Goal: Navigation & Orientation: Find specific page/section

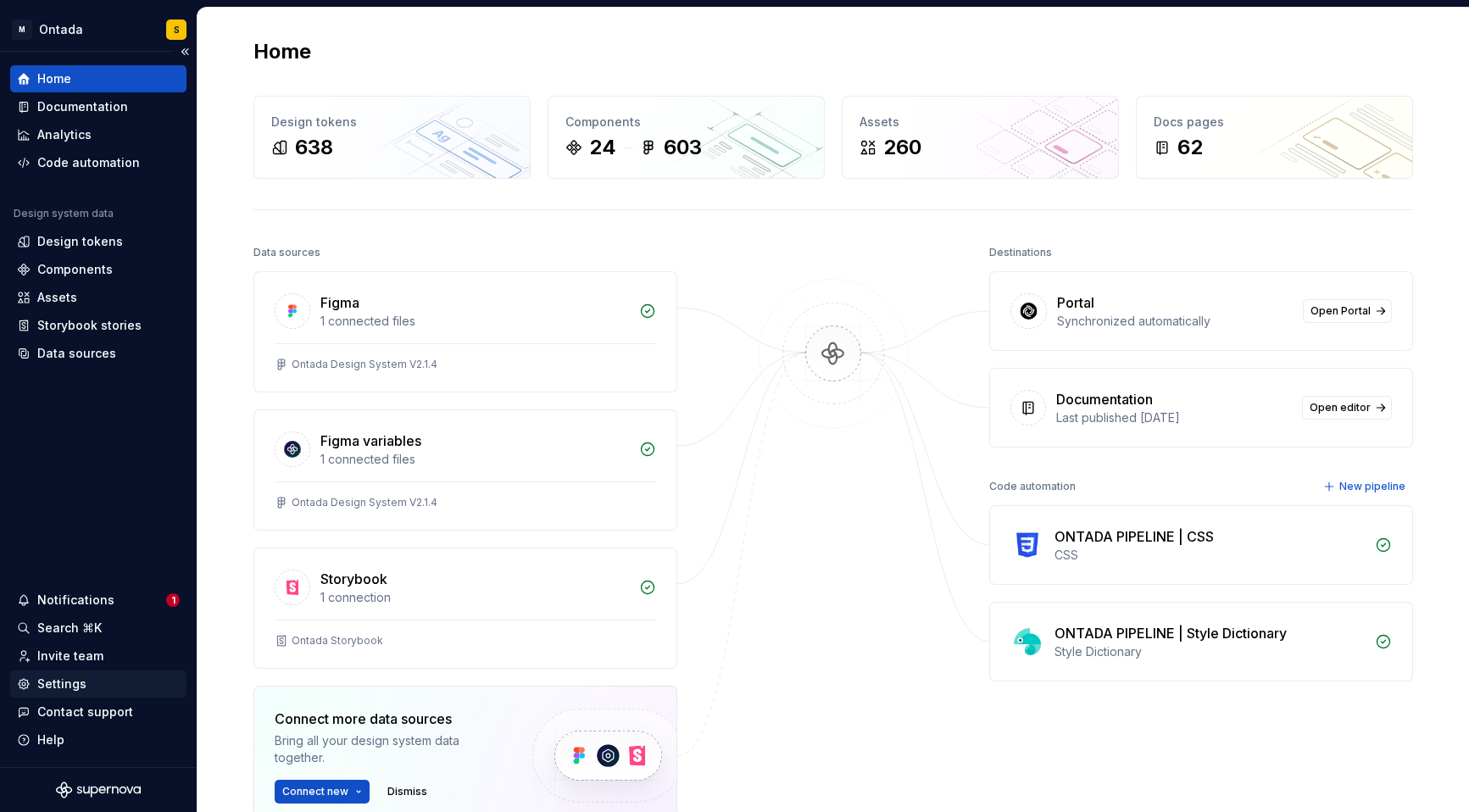
click at [64, 685] on div "Settings" at bounding box center [62, 683] width 49 height 17
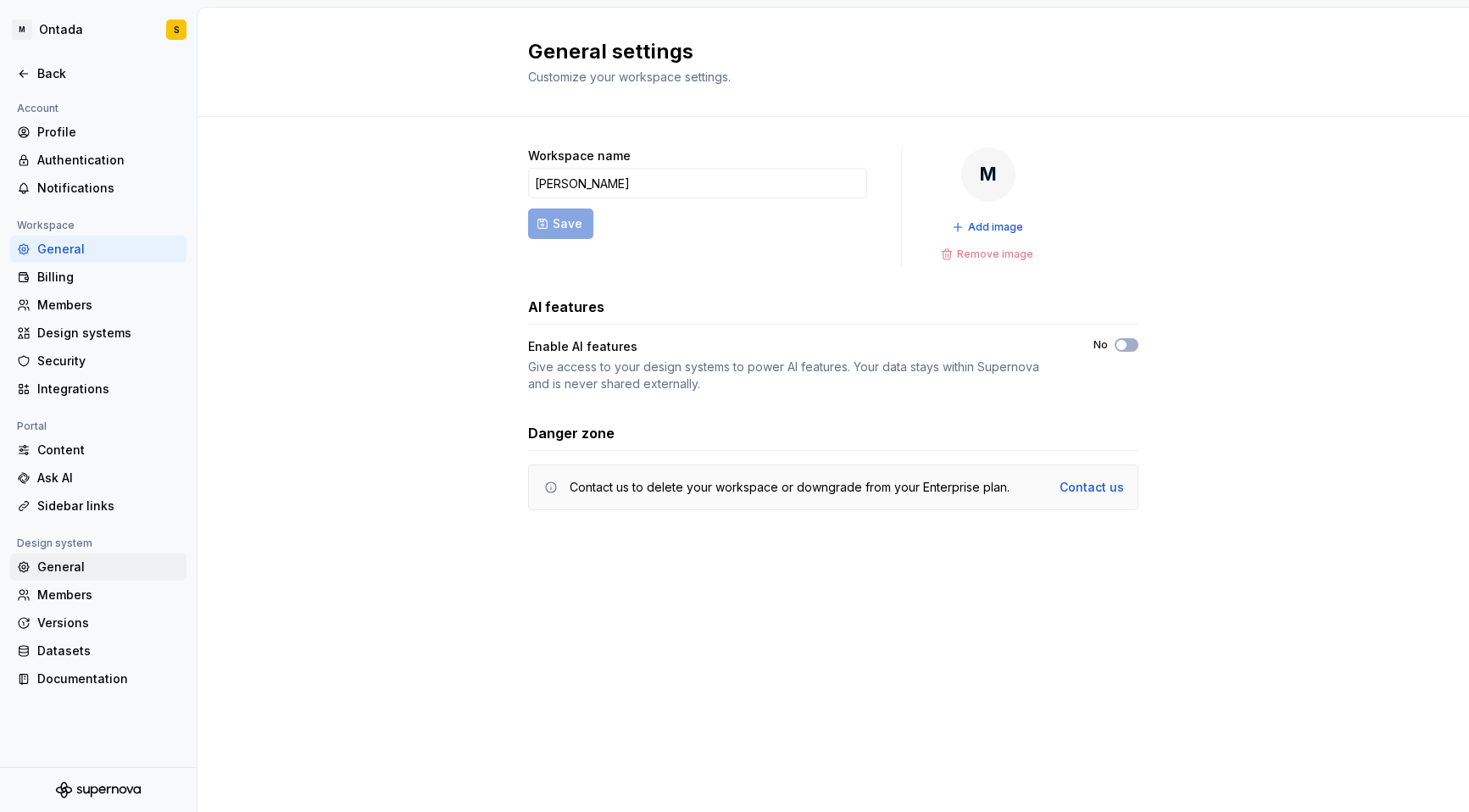
click at [78, 571] on div "General" at bounding box center [108, 567] width 142 height 17
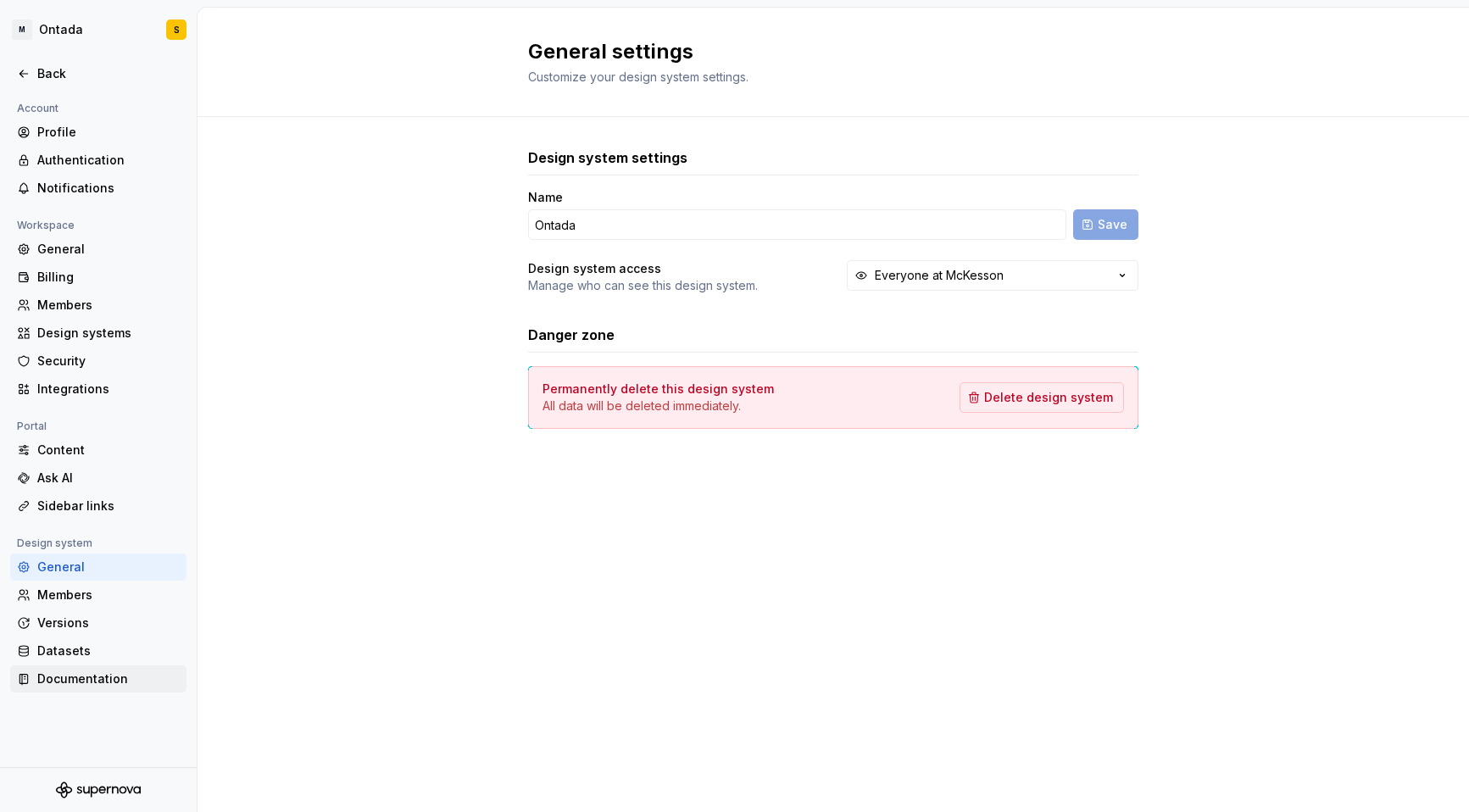
click at [95, 677] on div "Documentation" at bounding box center [108, 678] width 142 height 17
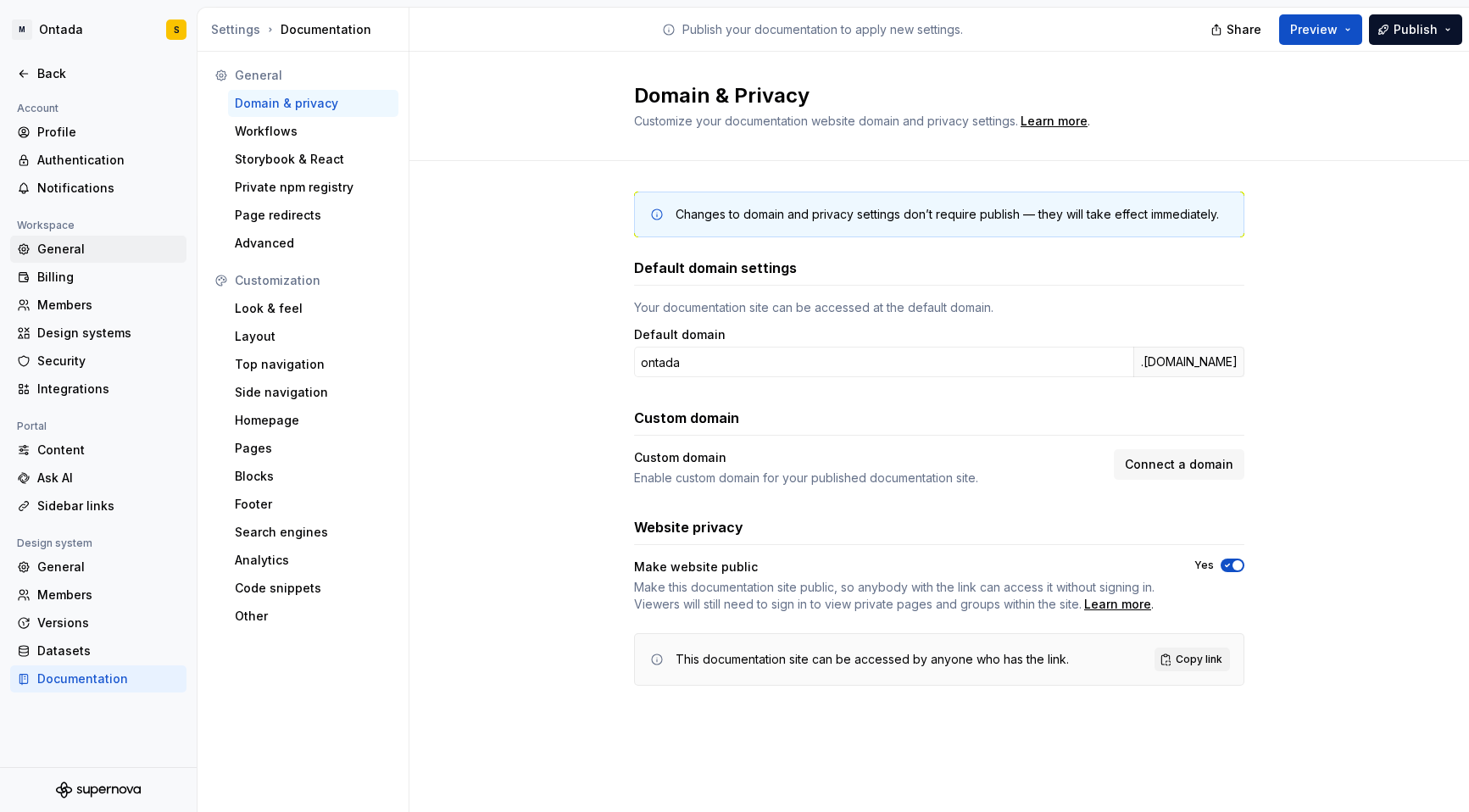
click at [65, 250] on div "General" at bounding box center [108, 248] width 142 height 17
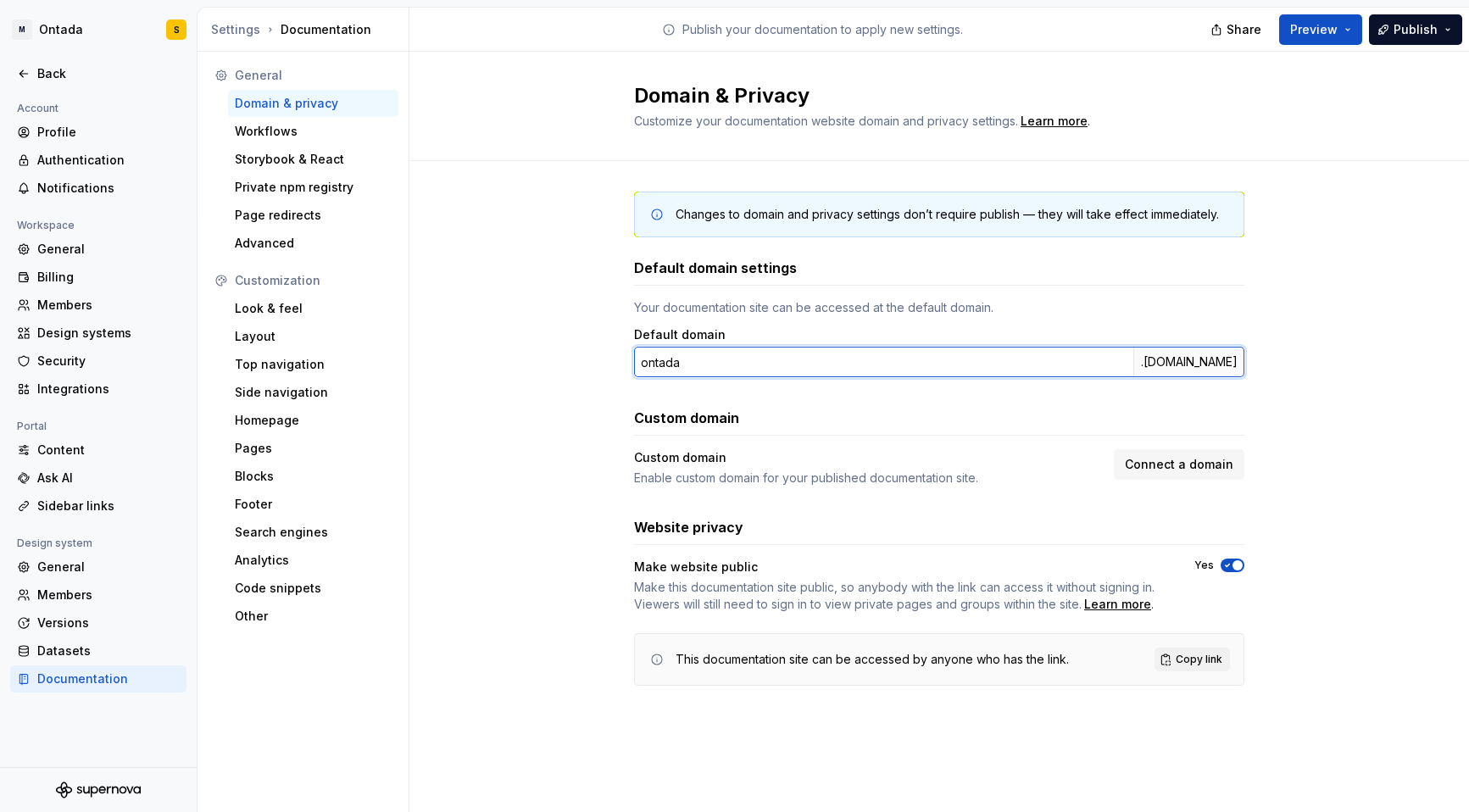
drag, startPoint x: 640, startPoint y: 359, endPoint x: 1248, endPoint y: 391, distance: 608.8
click at [1248, 391] on div "Changes to domain and privacy settings don’t require publish — they will take e…" at bounding box center [939, 456] width 1060 height 589
